Goal: Task Accomplishment & Management: Complete application form

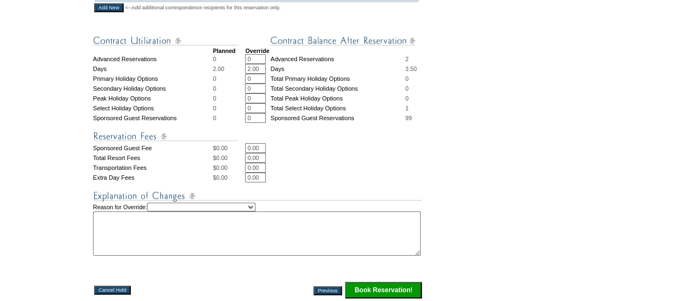
scroll to position [465, 0]
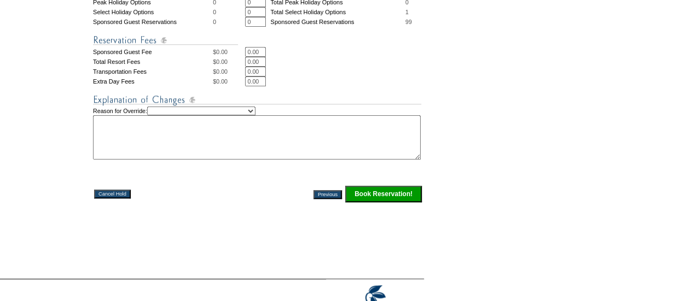
click at [271, 121] on textarea at bounding box center [257, 137] width 328 height 44
click at [255, 115] on select "Creating Continuous Stay Days Rebooked After Cancellation Editing Occupant Expe…" at bounding box center [201, 111] width 108 height 9
select select "1042"
click at [158, 113] on select "Creating Continuous Stay Days Rebooked After Cancellation Editing Occupant Expe…" at bounding box center [201, 111] width 108 height 9
click at [173, 146] on textarea at bounding box center [257, 137] width 328 height 44
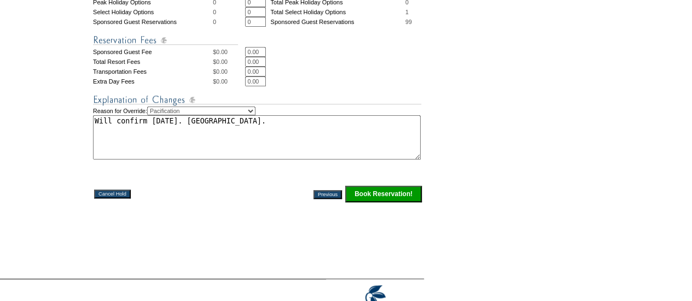
type textarea "Will confirm [DATE]. [GEOGRAPHIC_DATA]."
click at [378, 198] on input "Book Reservation!" at bounding box center [383, 194] width 77 height 16
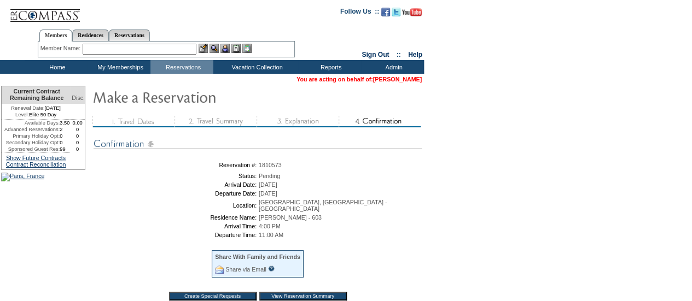
click at [373, 81] on link "[PERSON_NAME]" at bounding box center [397, 79] width 49 height 7
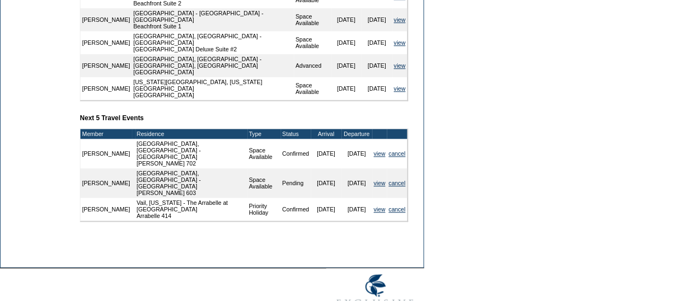
scroll to position [470, 0]
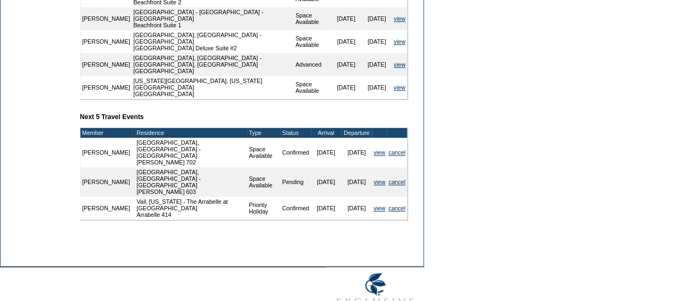
drag, startPoint x: 700, startPoint y: 27, endPoint x: 450, endPoint y: 63, distance: 252.5
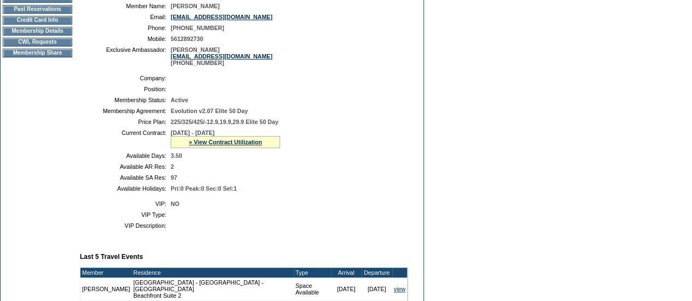
scroll to position [0, 0]
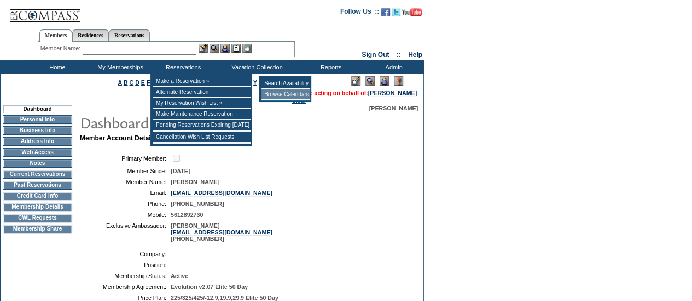
click at [279, 92] on td "Browse Calendars" at bounding box center [285, 94] width 49 height 11
